Goal: Information Seeking & Learning: Learn about a topic

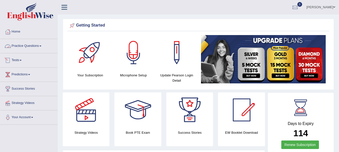
click at [31, 43] on link "Practice Questions" at bounding box center [28, 45] width 57 height 13
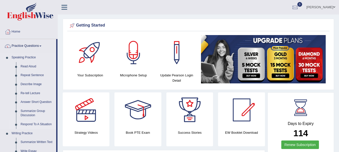
click at [32, 124] on link "Respond To A Situation" at bounding box center [37, 124] width 38 height 9
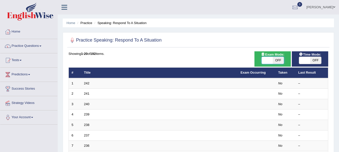
click at [263, 60] on span at bounding box center [267, 60] width 11 height 7
checkbox input "true"
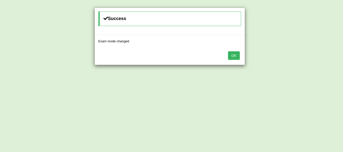
click at [236, 59] on button "OK" at bounding box center [234, 55] width 12 height 9
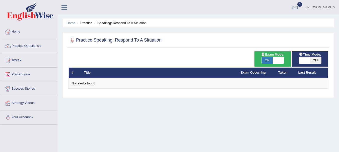
click at [304, 61] on span at bounding box center [304, 60] width 11 height 7
checkbox input "true"
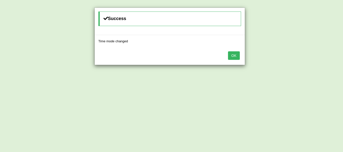
click at [236, 58] on button "OK" at bounding box center [234, 55] width 12 height 9
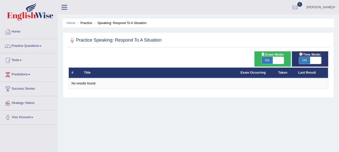
click at [280, 62] on span at bounding box center [278, 60] width 11 height 7
checkbox input "false"
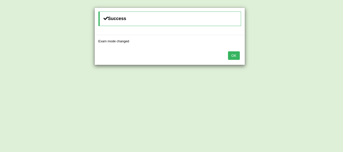
click at [232, 56] on button "OK" at bounding box center [234, 55] width 12 height 9
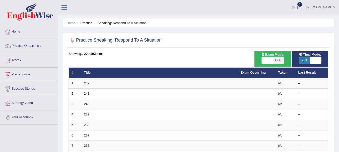
click at [318, 60] on span at bounding box center [315, 60] width 11 height 7
checkbox input "false"
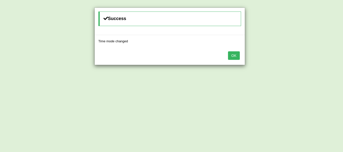
click at [237, 57] on button "OK" at bounding box center [234, 55] width 12 height 9
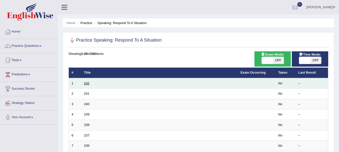
click at [86, 82] on link "242" at bounding box center [87, 84] width 6 height 4
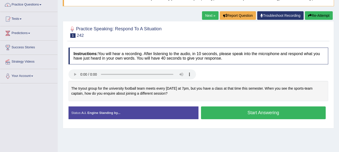
scroll to position [43, 0]
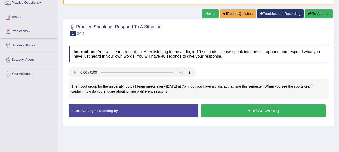
drag, startPoint x: 342, startPoint y: 82, endPoint x: 337, endPoint y: 106, distance: 24.3
click at [337, 106] on html "Toggle navigation Home Practice Questions Speaking Practice Read Aloud Repeat S…" at bounding box center [169, 33] width 339 height 152
click at [227, 110] on button "Start Answering" at bounding box center [263, 111] width 125 height 13
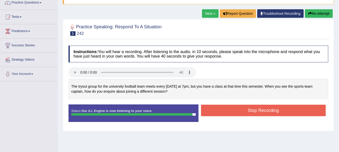
click at [227, 110] on button "Stop Recording" at bounding box center [263, 111] width 125 height 12
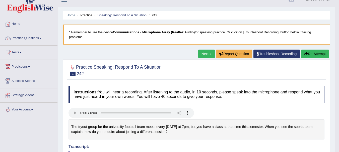
scroll to position [8, 0]
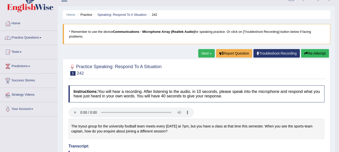
click at [204, 53] on link "Next »" at bounding box center [206, 53] width 17 height 9
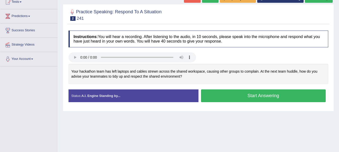
scroll to position [59, 0]
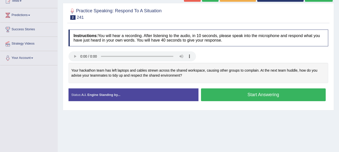
click at [225, 93] on button "Start Answering" at bounding box center [263, 95] width 125 height 13
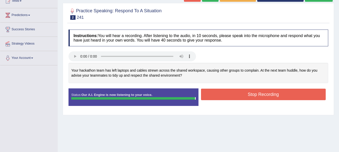
click at [225, 93] on button "Stop Recording" at bounding box center [263, 95] width 125 height 12
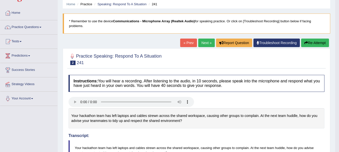
scroll to position [23, 0]
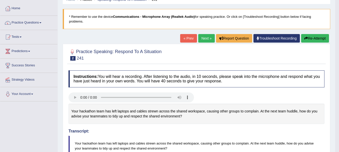
click at [317, 39] on button "Re-Attempt" at bounding box center [315, 38] width 28 height 9
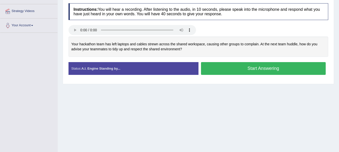
scroll to position [97, 0]
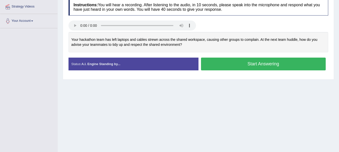
click at [260, 64] on button "Start Answering" at bounding box center [263, 64] width 125 height 13
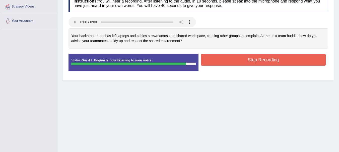
click at [255, 59] on button "Stop Recording" at bounding box center [263, 60] width 125 height 12
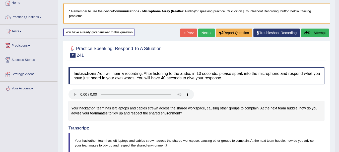
scroll to position [31, 0]
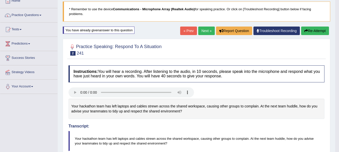
click at [205, 33] on link "Next »" at bounding box center [206, 31] width 17 height 9
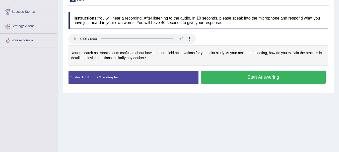
scroll to position [35, 0]
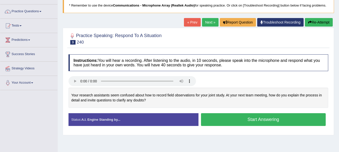
click at [239, 118] on button "Start Answering" at bounding box center [263, 119] width 125 height 13
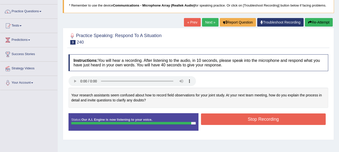
click at [236, 119] on button "Stop Recording" at bounding box center [263, 120] width 125 height 12
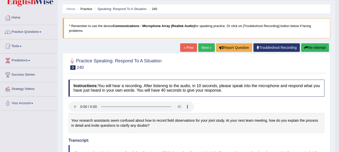
scroll to position [15, 0]
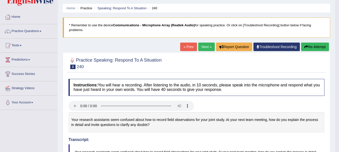
click at [320, 47] on button "Re-Attempt" at bounding box center [315, 47] width 28 height 9
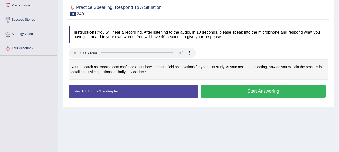
scroll to position [95, 0]
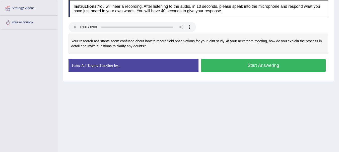
click at [241, 67] on button "Start Answering" at bounding box center [263, 65] width 125 height 13
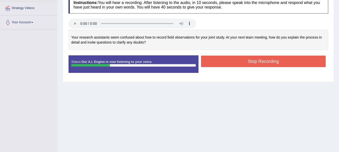
click at [197, 108] on div "Home Practice Speaking: Respond To A Situation 240 * Remember to use the device…" at bounding box center [198, 30] width 281 height 251
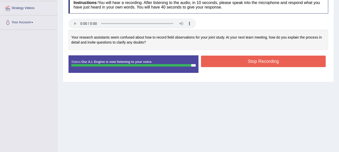
click at [261, 63] on button "Stop Recording" at bounding box center [263, 62] width 125 height 12
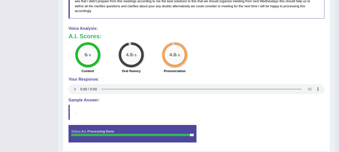
scroll to position [204, 0]
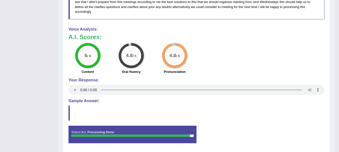
drag, startPoint x: 338, startPoint y: 126, endPoint x: 342, endPoint y: 51, distance: 75.1
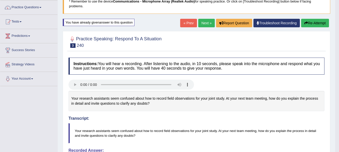
scroll to position [29, 0]
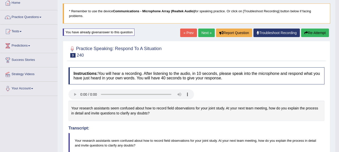
click at [200, 36] on link "Next »" at bounding box center [206, 33] width 17 height 9
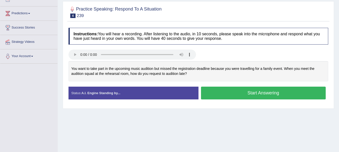
scroll to position [62, 0]
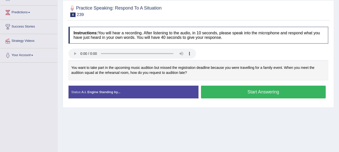
click at [331, 90] on html "Toggle navigation Home Practice Questions Speaking Practice Read Aloud Repeat S…" at bounding box center [169, 14] width 339 height 152
click at [244, 94] on button "Start Answering" at bounding box center [263, 92] width 125 height 13
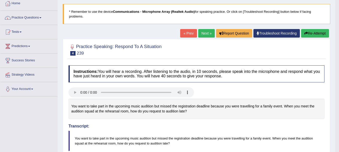
scroll to position [30, 0]
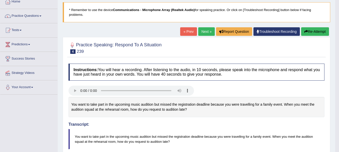
click at [316, 33] on button "Re-Attempt" at bounding box center [315, 31] width 28 height 9
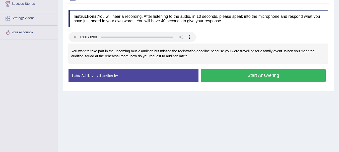
scroll to position [86, 0]
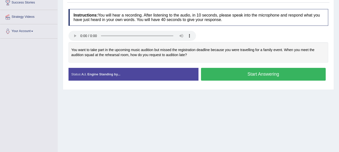
click at [267, 74] on button "Start Answering" at bounding box center [263, 74] width 125 height 13
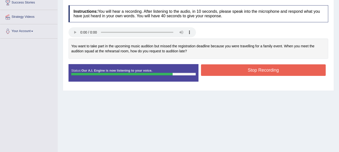
click at [246, 74] on button "Stop Recording" at bounding box center [263, 70] width 125 height 12
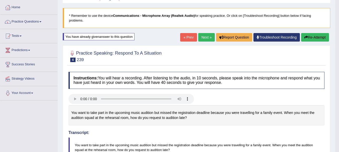
scroll to position [0, 0]
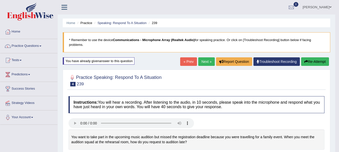
click at [199, 59] on link "Next »" at bounding box center [206, 61] width 17 height 9
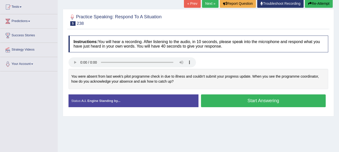
scroll to position [78, 0]
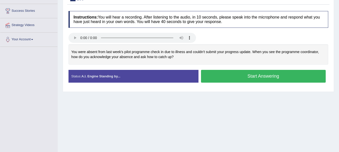
click at [235, 76] on button "Start Answering" at bounding box center [263, 76] width 125 height 13
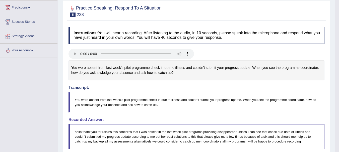
scroll to position [0, 0]
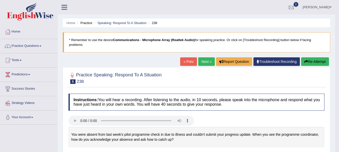
click at [206, 60] on link "Next »" at bounding box center [206, 61] width 17 height 9
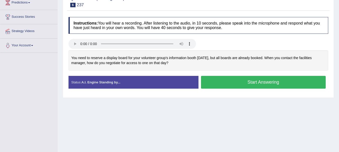
scroll to position [71, 0]
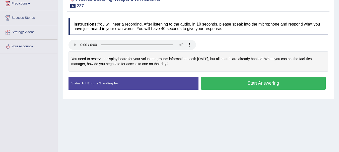
click at [338, 81] on html "Toggle navigation Home Practice Questions Speaking Practice Read Aloud Repeat S…" at bounding box center [169, 5] width 339 height 152
click at [232, 85] on button "Start Answering" at bounding box center [263, 83] width 125 height 13
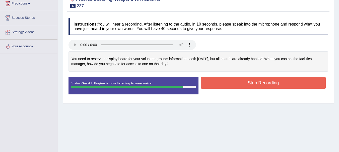
click at [252, 82] on button "Stop Recording" at bounding box center [263, 83] width 125 height 12
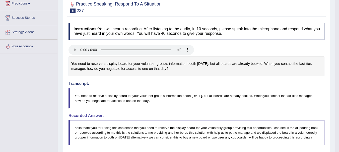
drag, startPoint x: 330, startPoint y: 86, endPoint x: 318, endPoint y: 113, distance: 30.4
click at [318, 113] on div "Home Practice Speaking: Respond To A Situation 237 * Remember to use the device…" at bounding box center [196, 106] width 277 height 354
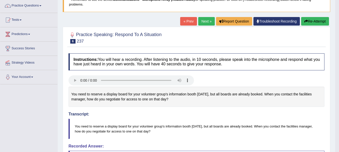
scroll to position [42, 0]
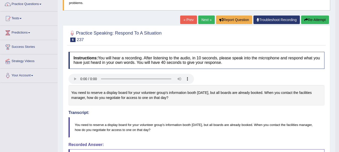
click at [201, 18] on link "Next »" at bounding box center [206, 20] width 17 height 9
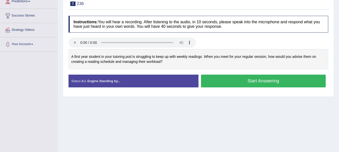
scroll to position [78, 0]
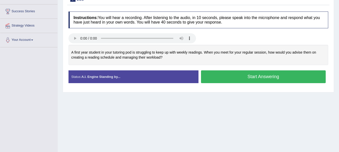
click at [231, 76] on button "Start Answering" at bounding box center [263, 76] width 125 height 13
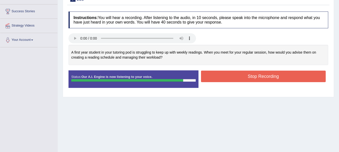
click at [231, 76] on button "Stop Recording" at bounding box center [263, 77] width 125 height 12
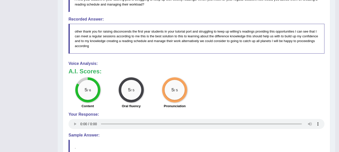
scroll to position [176, 0]
